Goal: Information Seeking & Learning: Learn about a topic

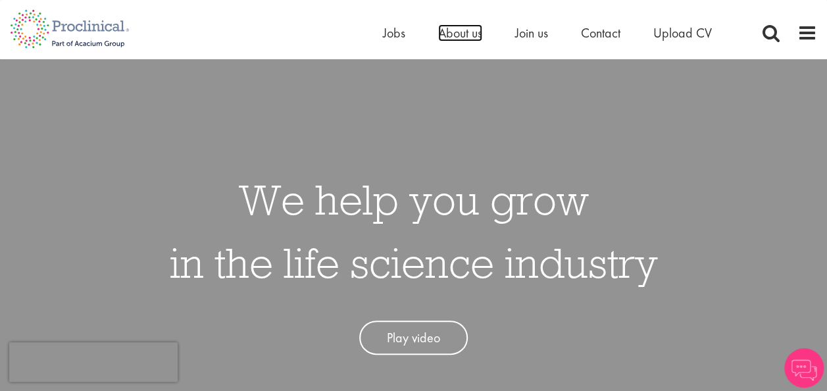
click at [454, 33] on span "About us" at bounding box center [460, 32] width 44 height 17
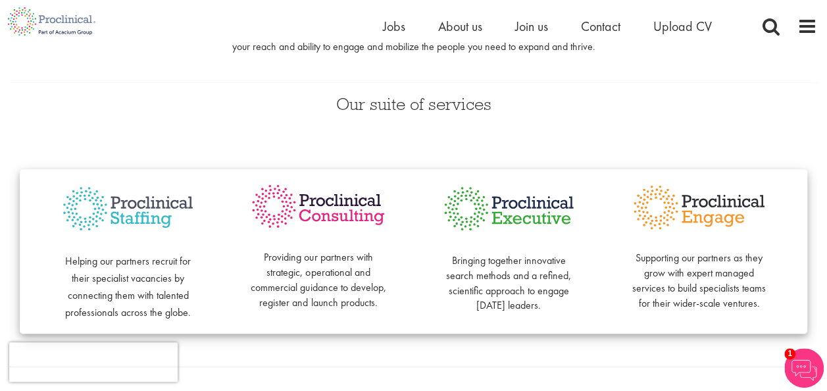
scroll to position [263, 0]
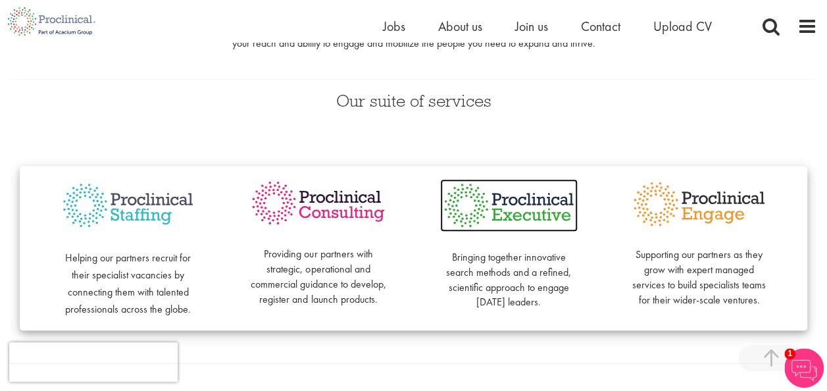
click at [500, 201] on img at bounding box center [508, 205] width 137 height 53
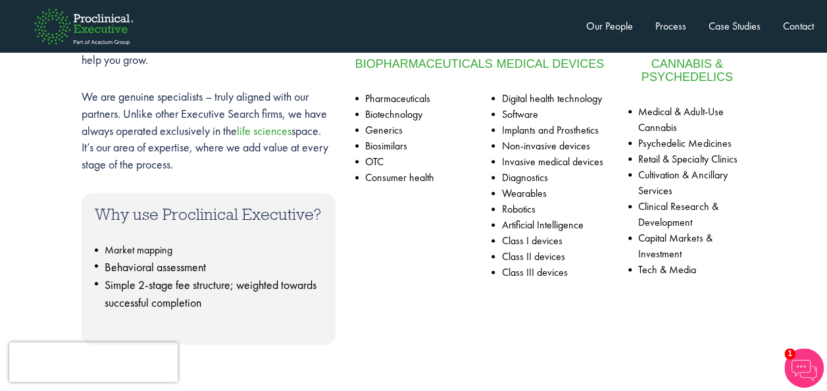
scroll to position [754, 0]
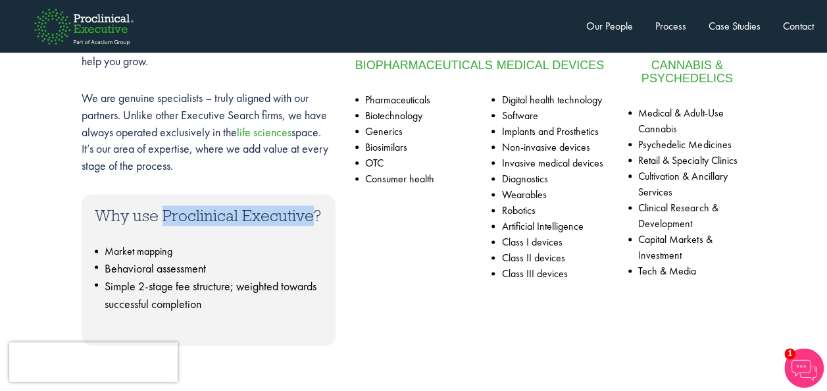
drag, startPoint x: 164, startPoint y: 216, endPoint x: 310, endPoint y: 224, distance: 146.9
click at [310, 224] on h3 "Why use Proclinical Executive?" at bounding box center [209, 215] width 228 height 16
copy h3 "Proclinical Executive"
